Goal: Transaction & Acquisition: Purchase product/service

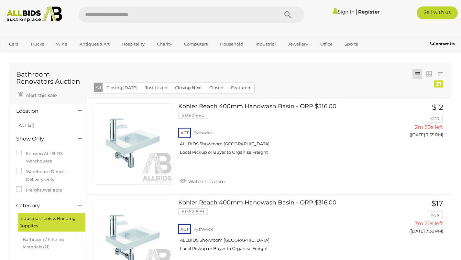
click at [302, 42] on link "Jewellery" at bounding box center [298, 44] width 28 height 11
click at [0, 0] on link "Collectible Watches" at bounding box center [0, 0] width 0 height 0
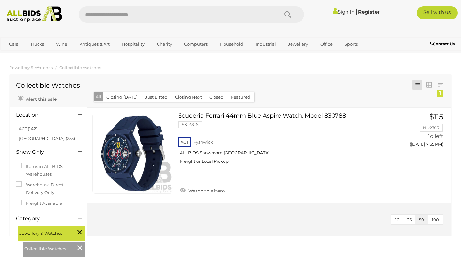
click at [301, 49] on link "Jewellery" at bounding box center [298, 44] width 28 height 11
click at [0, 0] on link "Watches" at bounding box center [0, 0] width 0 height 0
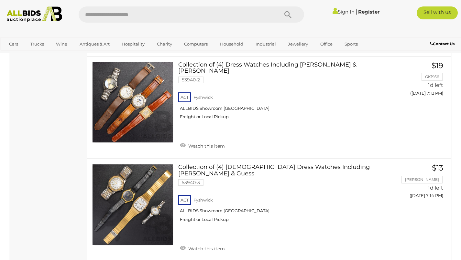
scroll to position [4164, 0]
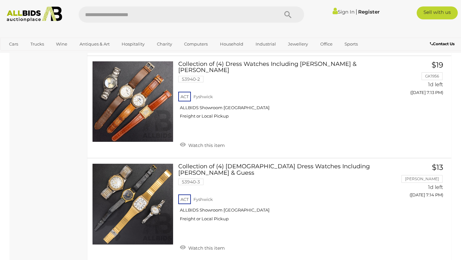
click at [127, 178] on link at bounding box center [132, 204] width 81 height 81
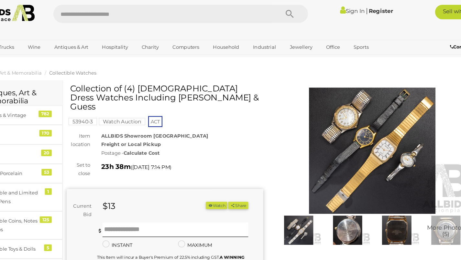
scroll to position [0, 0]
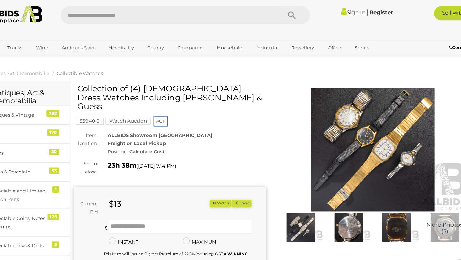
click at [339, 210] on img at bounding box center [339, 207] width 40 height 26
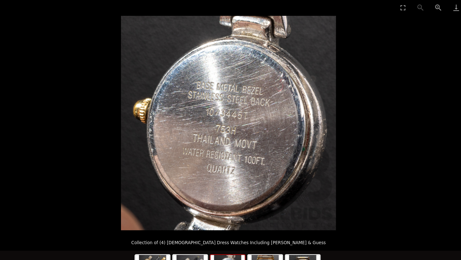
click at [390, 141] on picture at bounding box center [230, 112] width 461 height 194
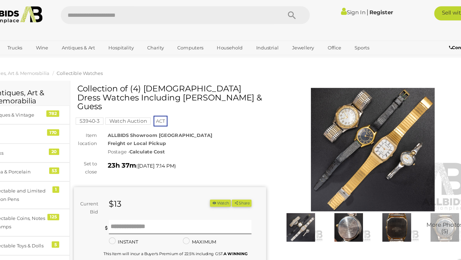
click at [384, 208] on img at bounding box center [383, 207] width 40 height 26
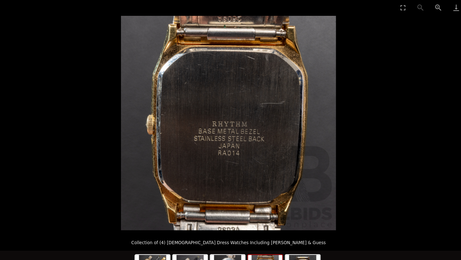
click at [393, 163] on picture at bounding box center [230, 112] width 461 height 194
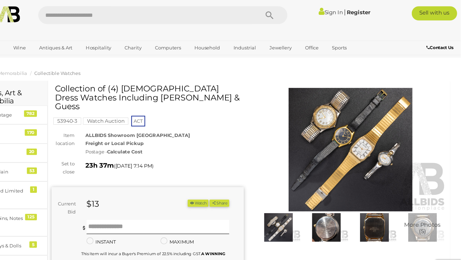
click at [429, 207] on span "More Photos (5)" at bounding box center [426, 207] width 33 height 11
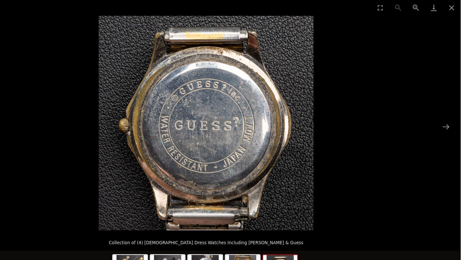
click at [443, 119] on button "Next slide" at bounding box center [448, 115] width 14 height 13
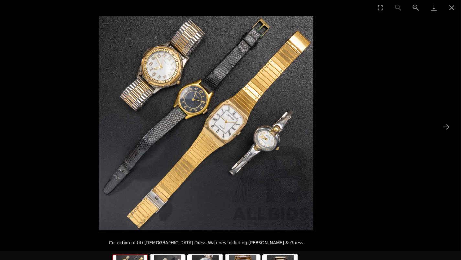
click at [455, 14] on button "Close gallery" at bounding box center [453, 7] width 16 height 15
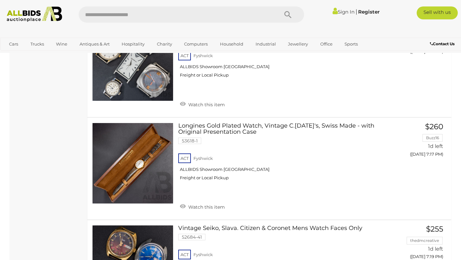
scroll to position [4511, 0]
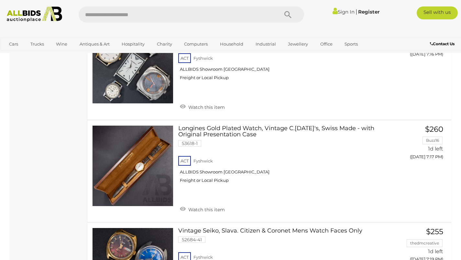
click at [137, 132] on link at bounding box center [132, 166] width 81 height 81
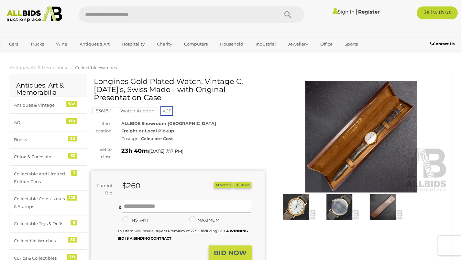
click at [343, 210] on img at bounding box center [339, 207] width 40 height 26
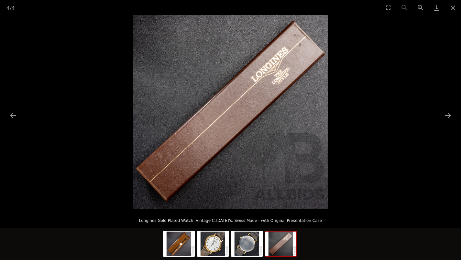
click at [456, 5] on button "Close gallery" at bounding box center [453, 7] width 16 height 15
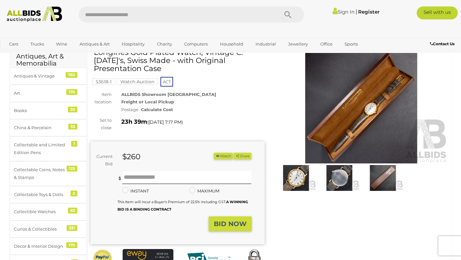
scroll to position [28, 0]
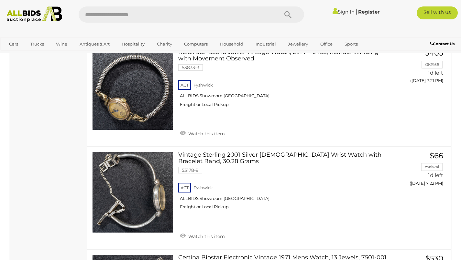
scroll to position [4883, 0]
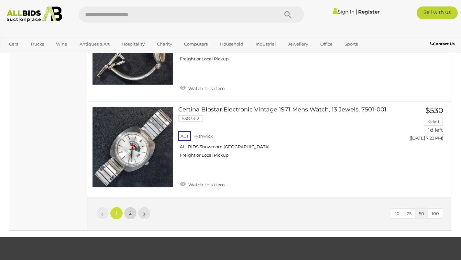
click at [130, 211] on span "2" at bounding box center [130, 214] width 3 height 6
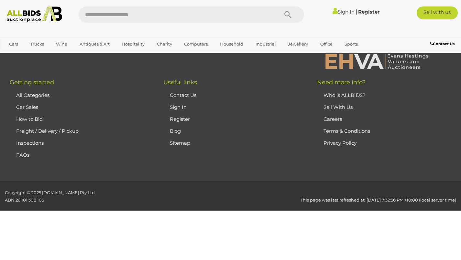
scroll to position [101, 0]
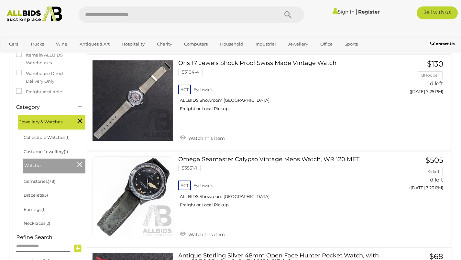
scroll to position [114, 0]
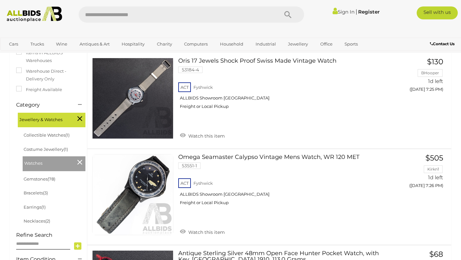
click at [149, 180] on link at bounding box center [132, 194] width 81 height 81
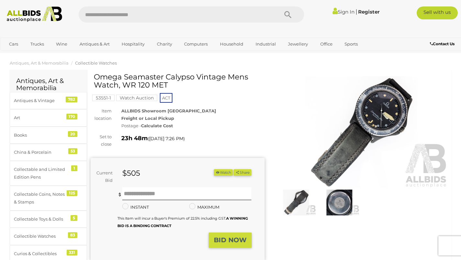
scroll to position [2, 0]
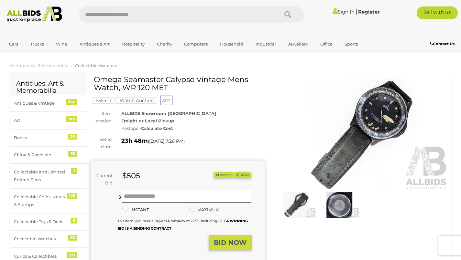
click at [300, 210] on img at bounding box center [296, 205] width 40 height 26
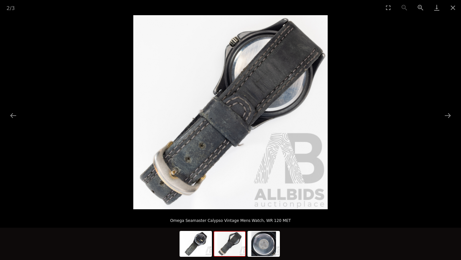
click at [191, 251] on img at bounding box center [195, 244] width 31 height 25
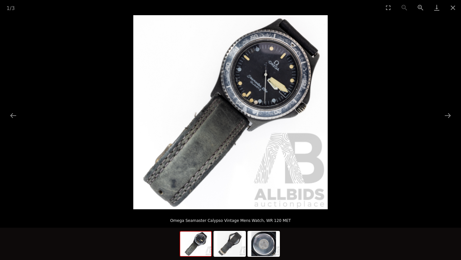
click at [452, 6] on button "Close gallery" at bounding box center [453, 7] width 16 height 15
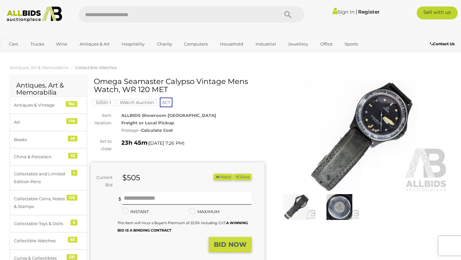
click at [305, 82] on img at bounding box center [361, 137] width 174 height 112
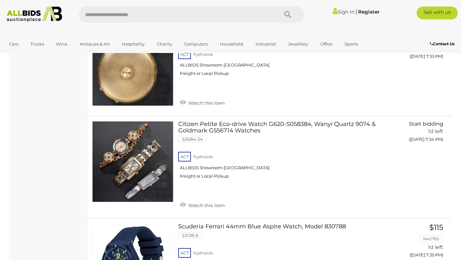
scroll to position [938, 0]
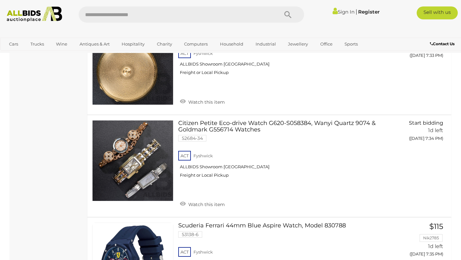
click at [130, 169] on link at bounding box center [132, 160] width 81 height 81
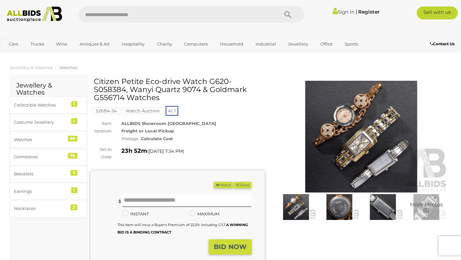
click at [296, 208] on img at bounding box center [296, 207] width 40 height 26
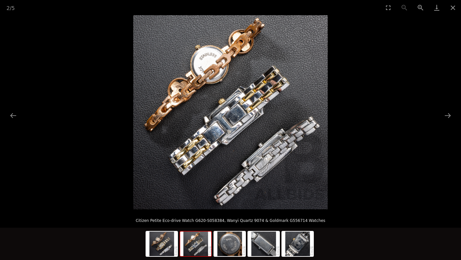
click at [166, 245] on img at bounding box center [161, 244] width 31 height 25
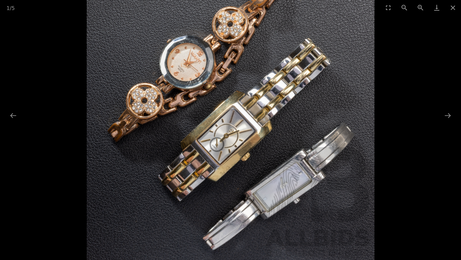
click at [452, 10] on button "Close gallery" at bounding box center [453, 7] width 16 height 15
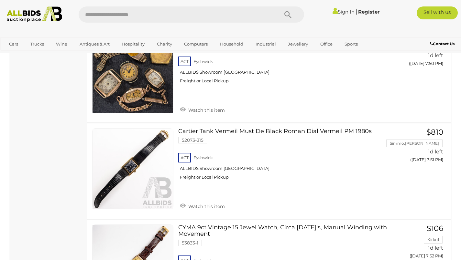
scroll to position [2440, 0]
click at [146, 155] on img at bounding box center [133, 168] width 81 height 81
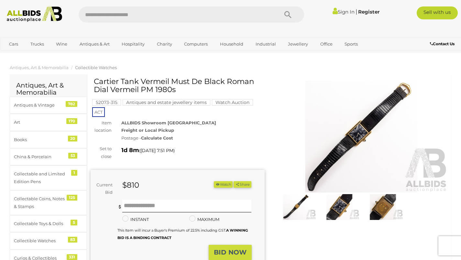
click at [347, 211] on img at bounding box center [339, 207] width 40 height 26
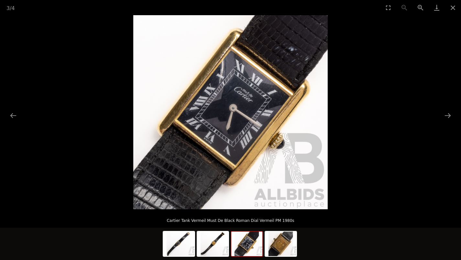
click at [368, 185] on picture at bounding box center [230, 112] width 461 height 194
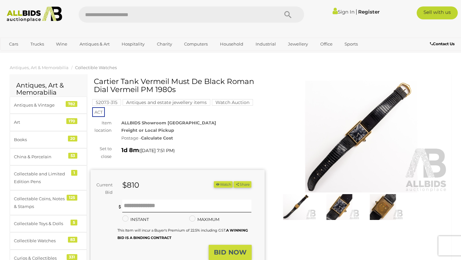
click at [299, 192] on img at bounding box center [361, 137] width 174 height 112
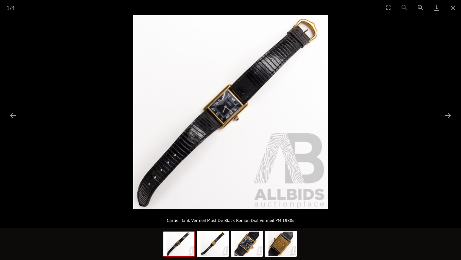
click at [288, 243] on img at bounding box center [280, 244] width 31 height 25
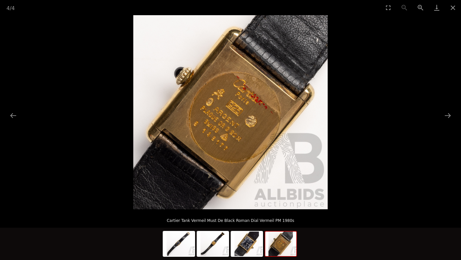
click at [252, 245] on img at bounding box center [246, 244] width 31 height 25
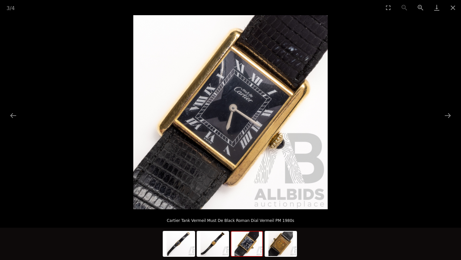
click at [219, 246] on img at bounding box center [212, 244] width 31 height 25
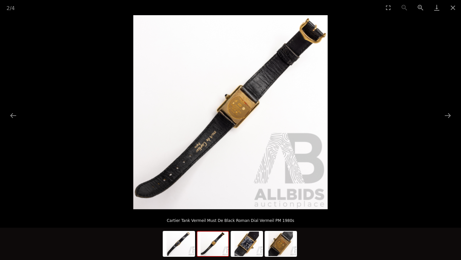
click at [178, 250] on img at bounding box center [178, 244] width 31 height 25
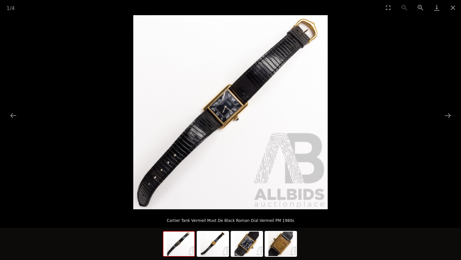
click at [454, 5] on button "Close gallery" at bounding box center [453, 7] width 16 height 15
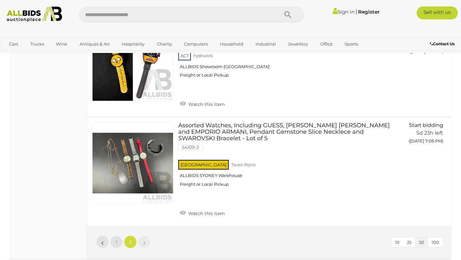
scroll to position [3255, 0]
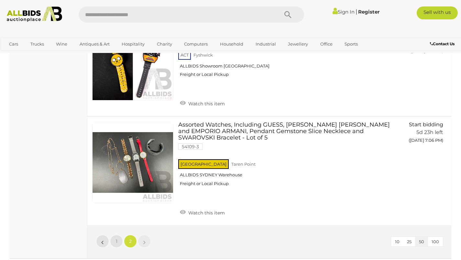
click at [43, 47] on link "Trucks" at bounding box center [37, 44] width 22 height 11
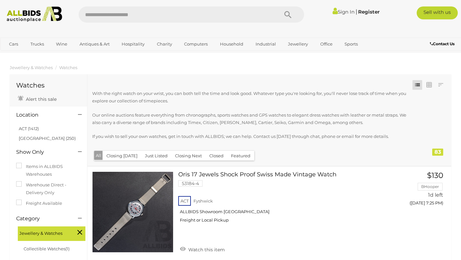
click at [0, 0] on link "View All Trucks Auctions" at bounding box center [0, 0] width 0 height 0
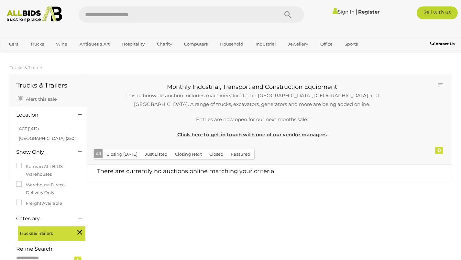
click at [14, 46] on link "Cars" at bounding box center [13, 44] width 17 height 11
click at [0, 0] on span "Closing on Weekdays" at bounding box center [0, 0] width 0 height 0
click at [15, 45] on link "Cars" at bounding box center [13, 44] width 17 height 11
click at [0, 0] on link "Unique & Classic Cars" at bounding box center [0, 0] width 0 height 0
click at [90, 44] on link "Antiques & Art" at bounding box center [94, 44] width 38 height 11
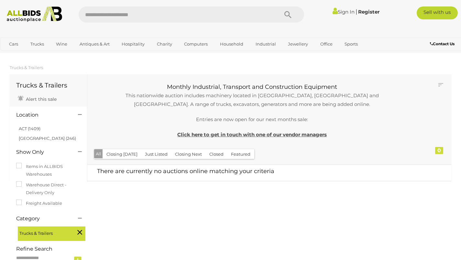
click at [0, 0] on link "View All Antiques & Art Auctions" at bounding box center [0, 0] width 0 height 0
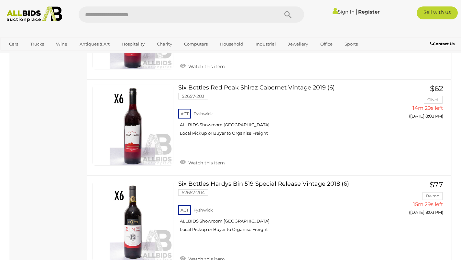
scroll to position [1004, 0]
click at [271, 45] on link "Industrial" at bounding box center [265, 44] width 29 height 11
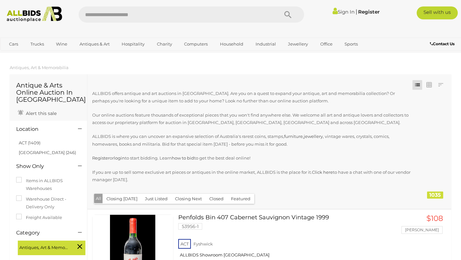
click at [0, 0] on link "View All Industrial Auctions" at bounding box center [0, 0] width 0 height 0
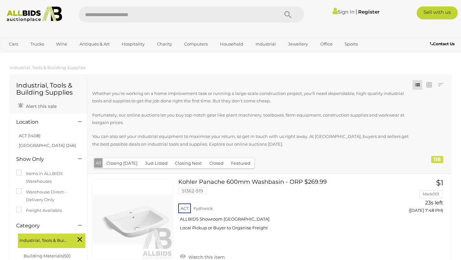
click at [271, 45] on link "Industrial" at bounding box center [265, 44] width 29 height 11
click at [0, 0] on link "Tools & Hardware" at bounding box center [0, 0] width 0 height 0
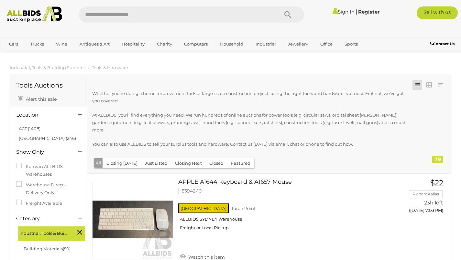
click at [27, 130] on link "ACT (1408)" at bounding box center [30, 128] width 22 height 5
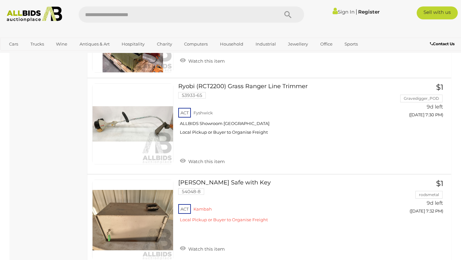
scroll to position [1065, 0]
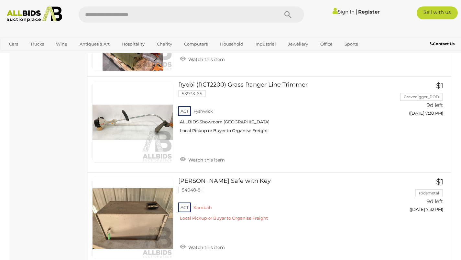
click at [276, 82] on link "Ryobi (RCT2200) Grass Ranger Line Trimmer 53933-65 ACT Fyshwick ALLBIDS Showroo…" at bounding box center [284, 110] width 202 height 57
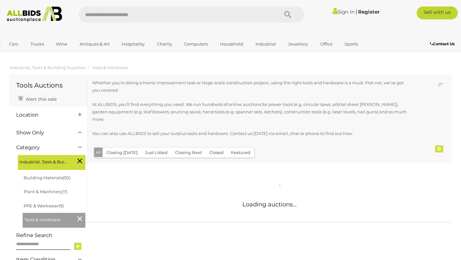
scroll to position [423, 0]
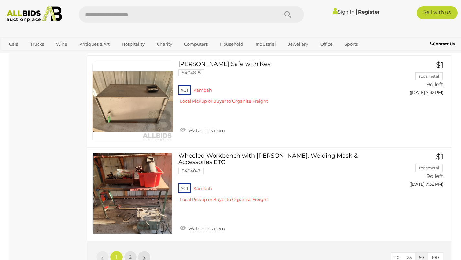
scroll to position [4808, 0]
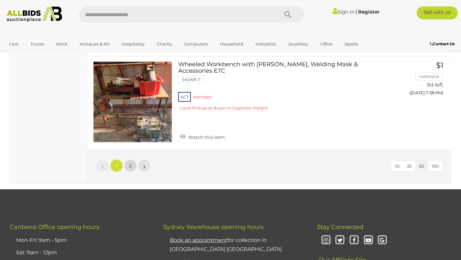
click at [130, 163] on span "2" at bounding box center [130, 166] width 3 height 6
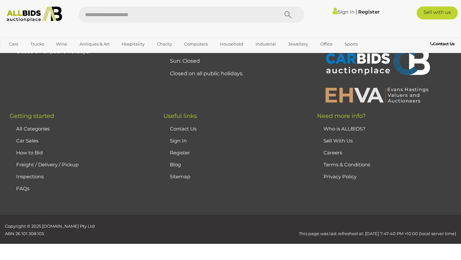
scroll to position [101, 0]
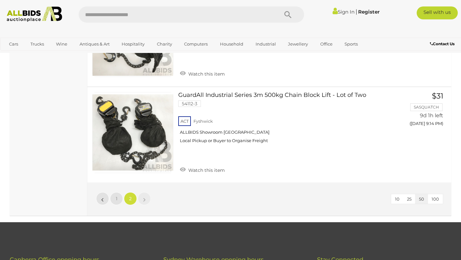
scroll to position [2801, 0]
